Goal: Information Seeking & Learning: Learn about a topic

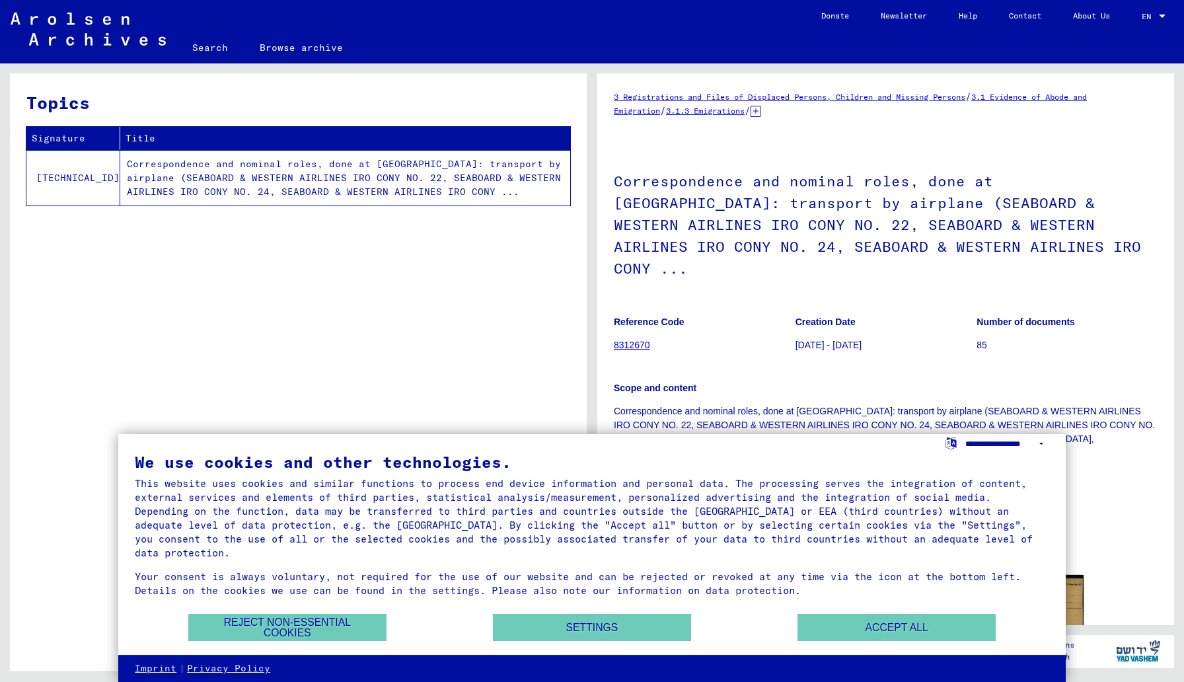
click at [1043, 443] on select "**********" at bounding box center [1007, 443] width 84 height 19
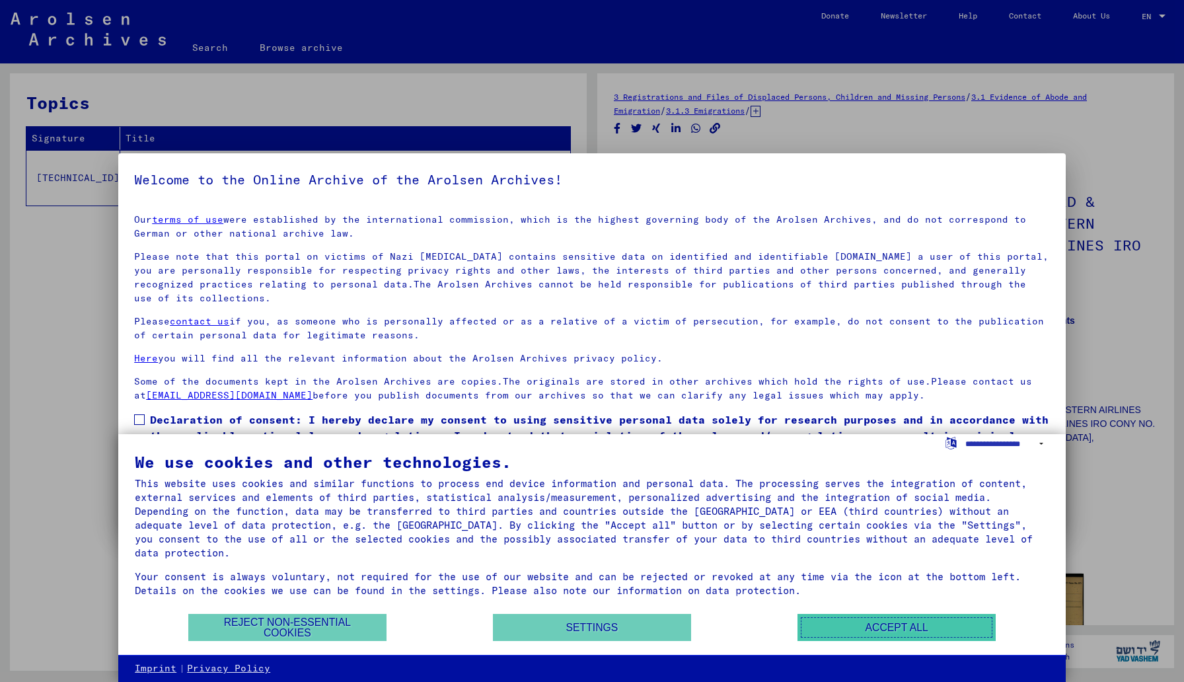
click at [862, 634] on button "Accept all" at bounding box center [896, 627] width 198 height 27
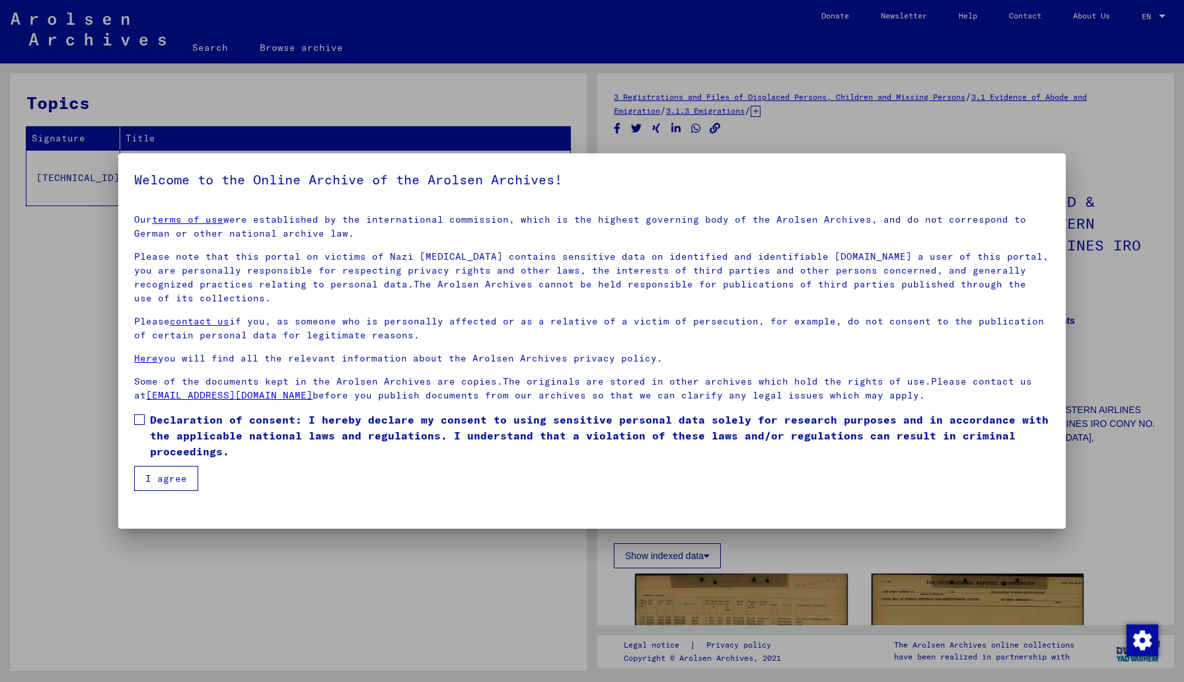
click at [1074, 160] on div at bounding box center [592, 341] width 1184 height 682
click at [467, 549] on div at bounding box center [592, 341] width 1184 height 682
click at [170, 433] on span "Declaration of consent: I hereby declare my consent to using sensitive personal…" at bounding box center [600, 436] width 900 height 48
click at [165, 478] on button "I agree" at bounding box center [166, 478] width 64 height 25
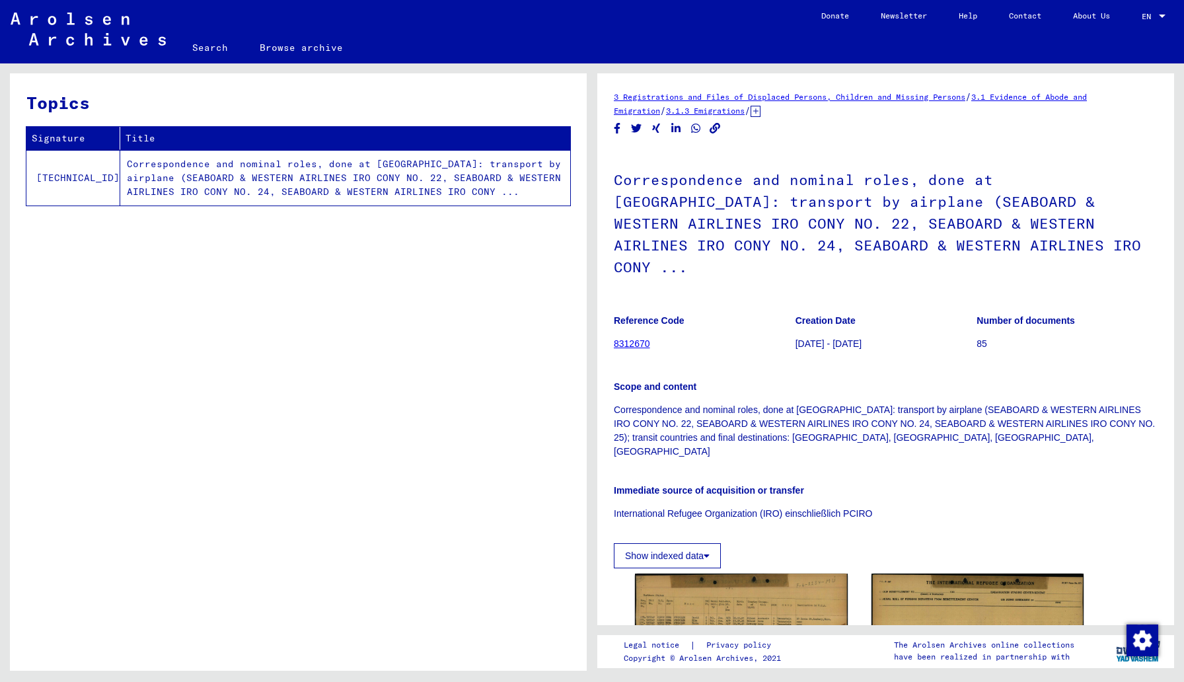
scroll to position [340, 0]
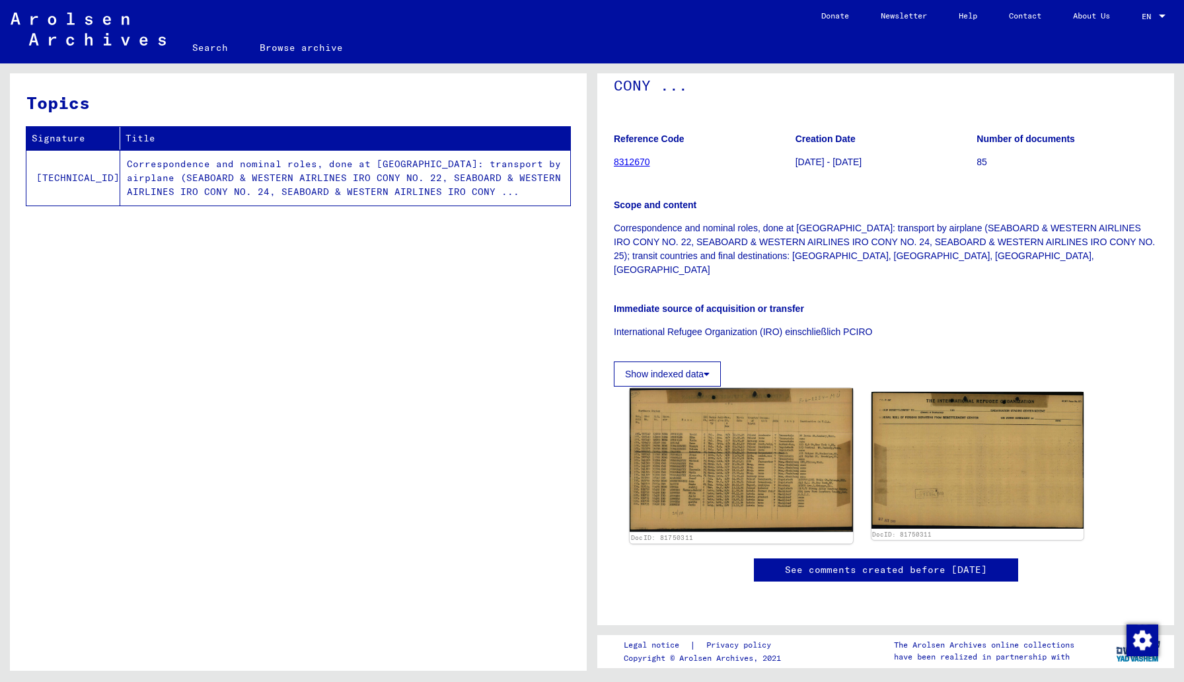
click at [736, 388] on img at bounding box center [741, 459] width 223 height 143
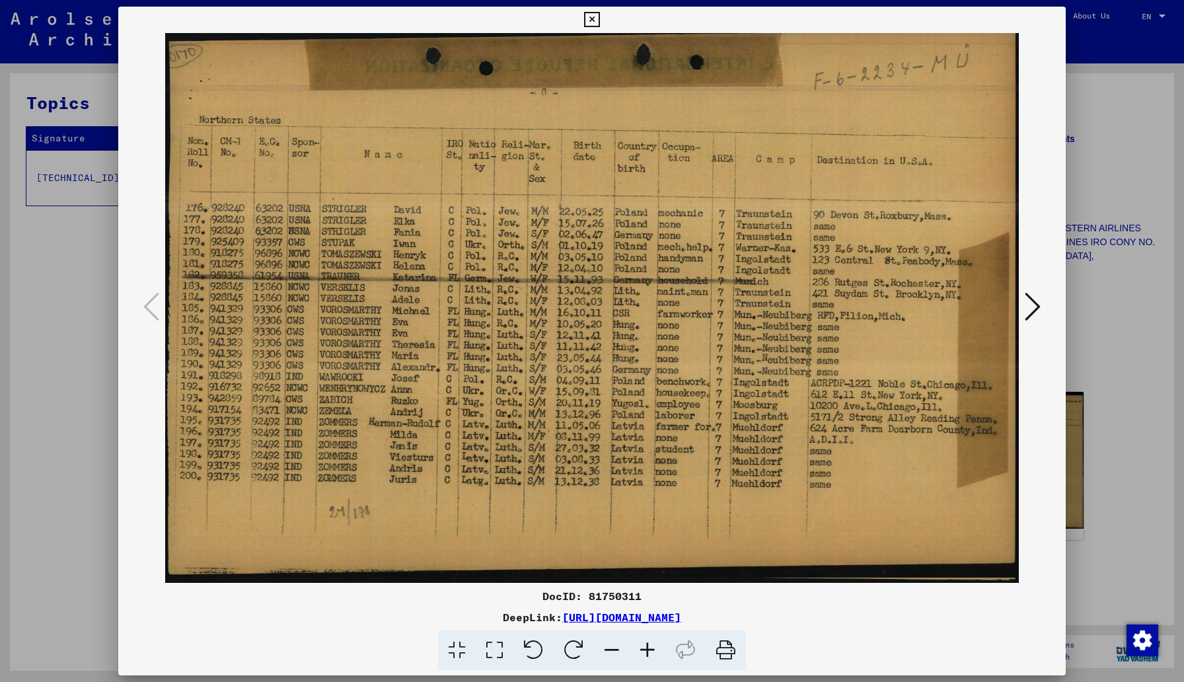
click at [1144, 283] on div at bounding box center [592, 341] width 1184 height 682
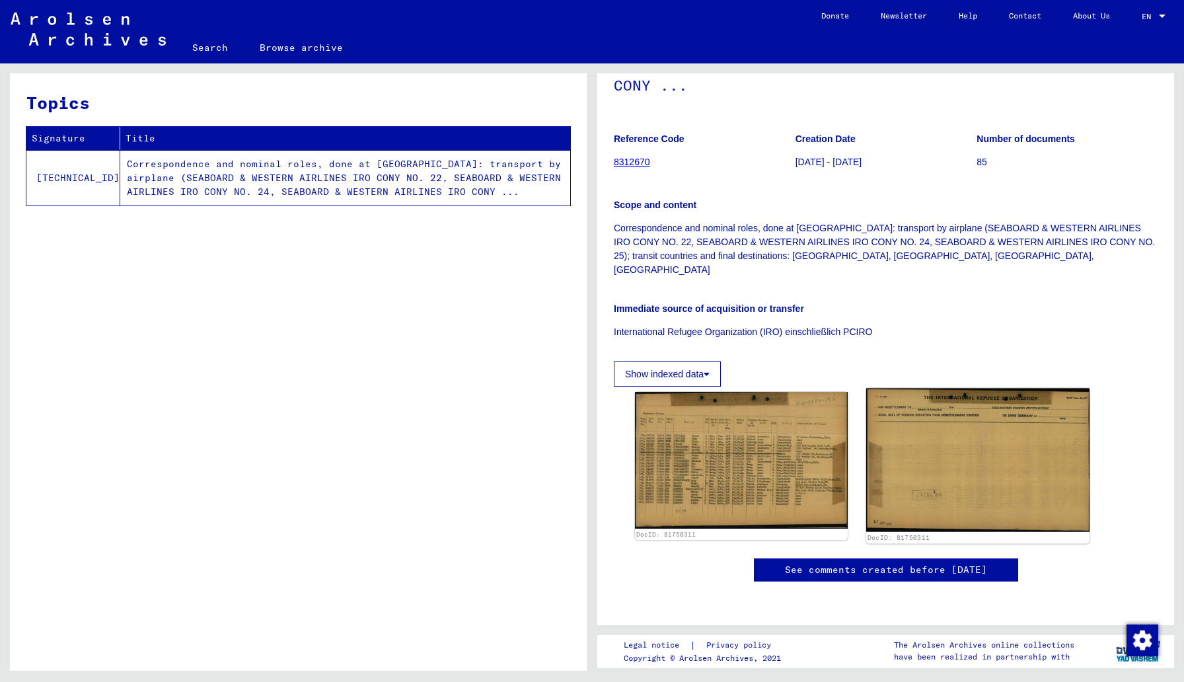
click at [1019, 388] on img at bounding box center [977, 460] width 223 height 144
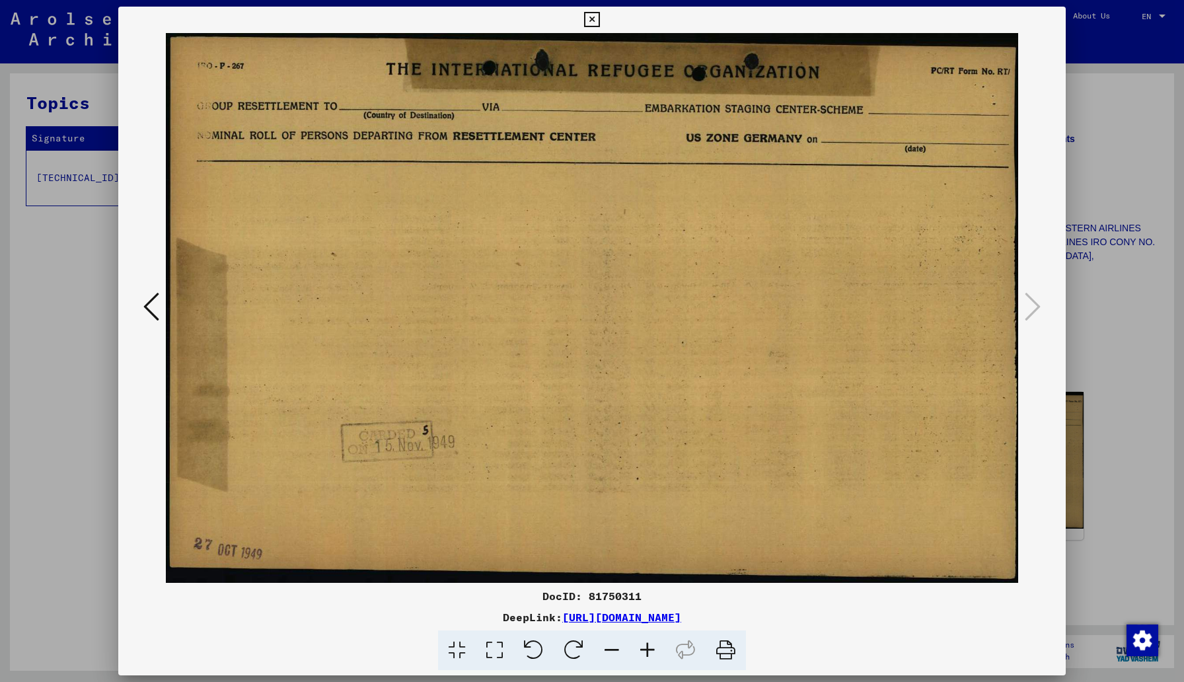
click at [1147, 318] on div at bounding box center [592, 341] width 1184 height 682
